Goal: Transaction & Acquisition: Purchase product/service

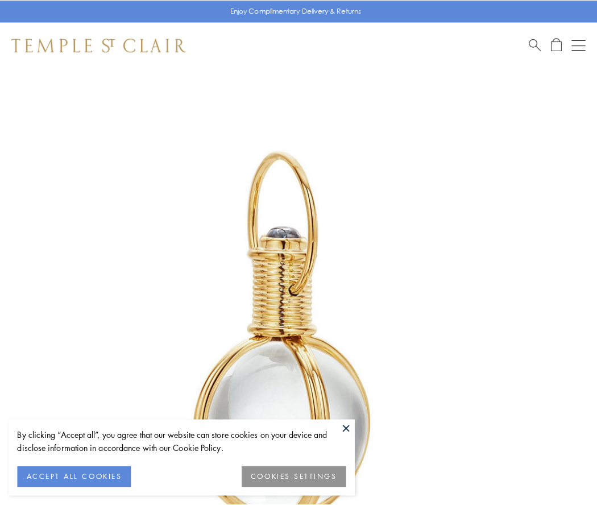
scroll to position [297, 0]
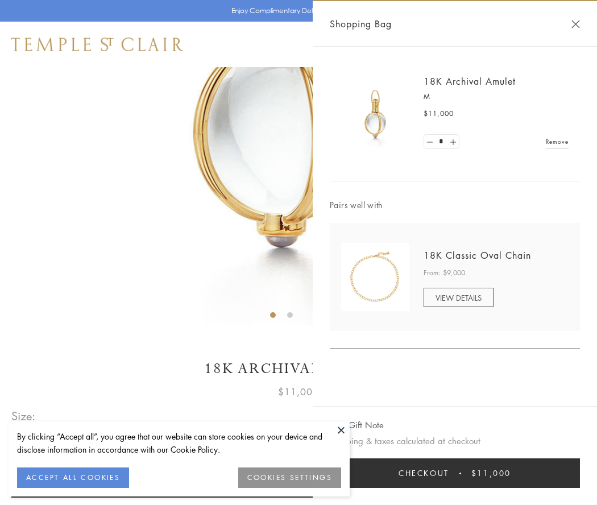
click at [455, 473] on button "Checkout $11,000" at bounding box center [455, 473] width 250 height 30
